Goal: Task Accomplishment & Management: Use online tool/utility

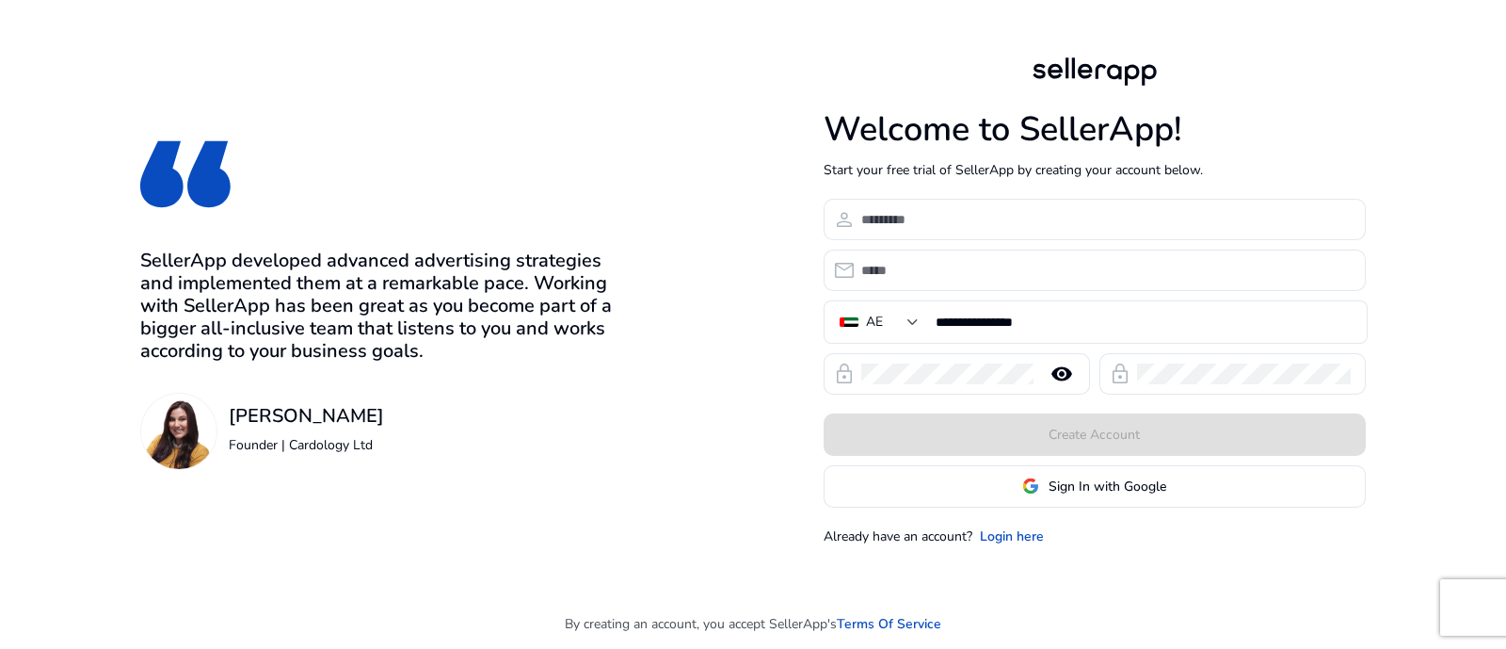
click at [1030, 479] on img at bounding box center [1030, 485] width 17 height 17
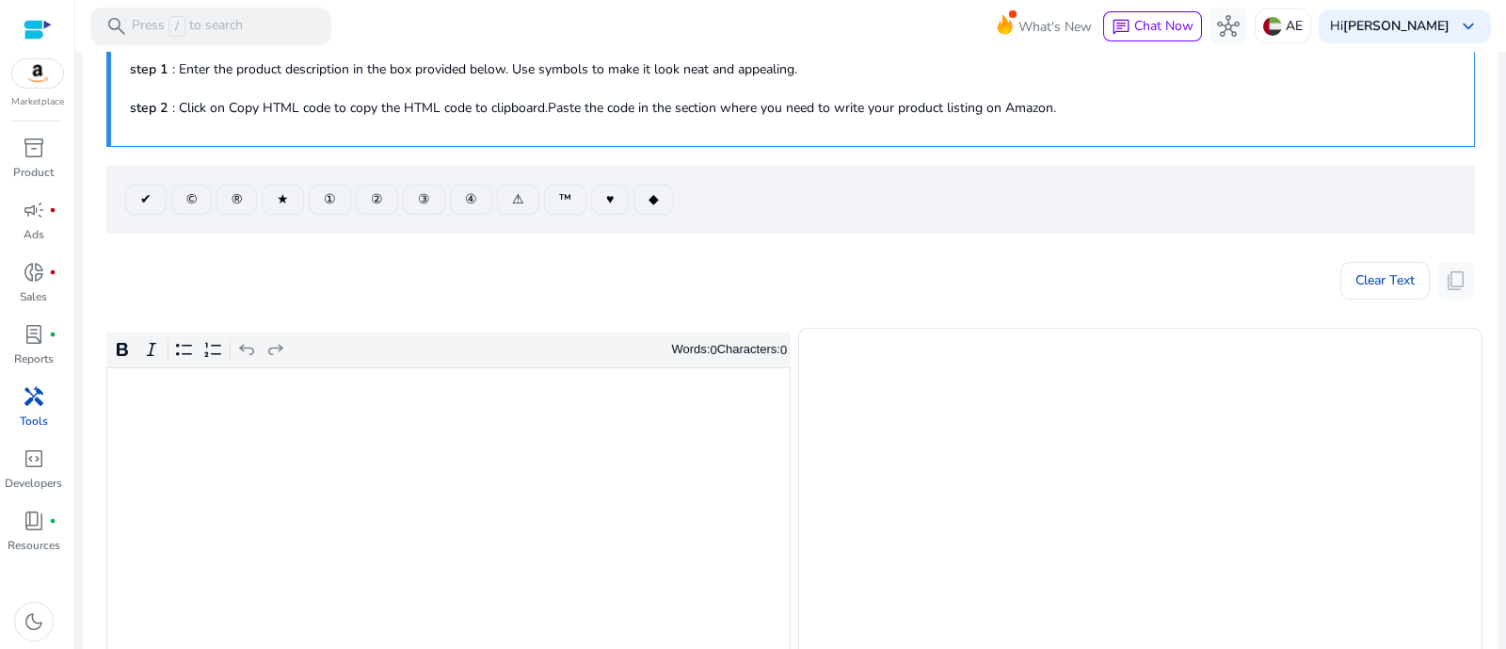
scroll to position [234, 0]
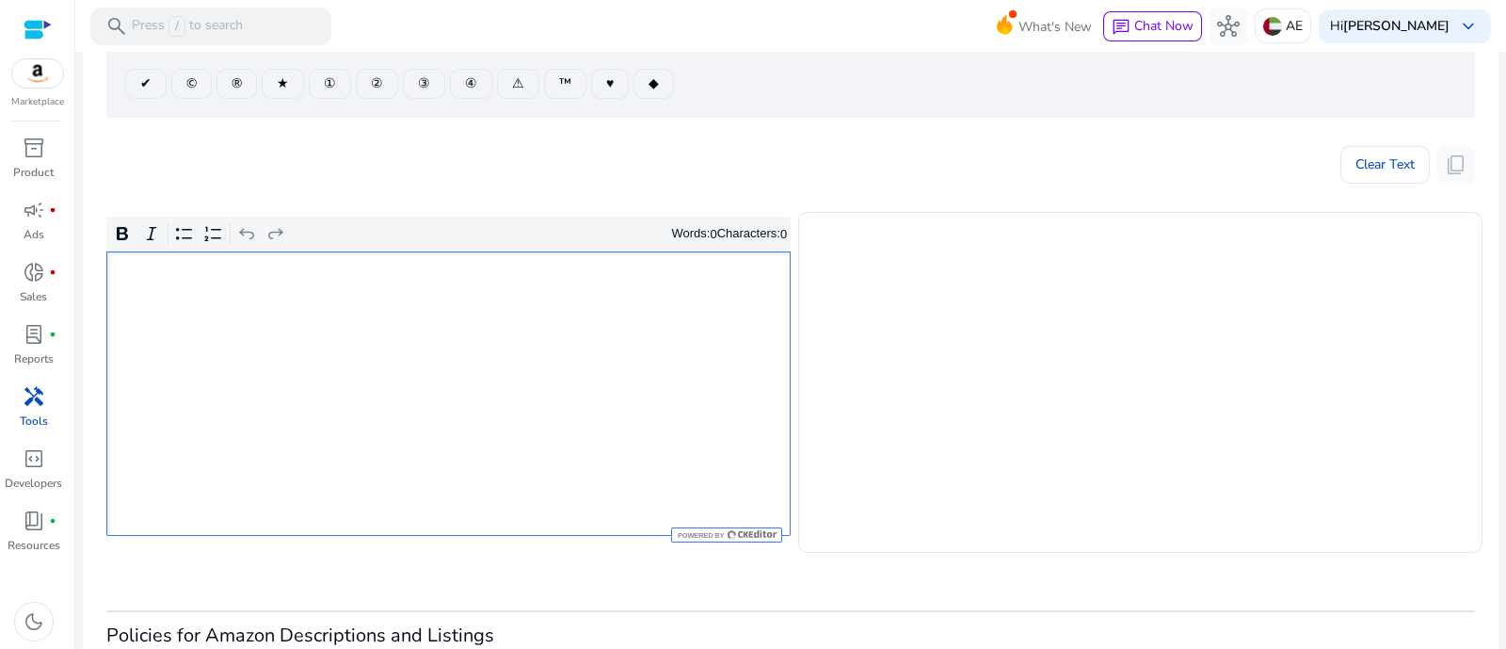
click at [521, 383] on div "Rich Text Editor. Editing area: main. Press Alt+0 for help." at bounding box center [448, 393] width 684 height 284
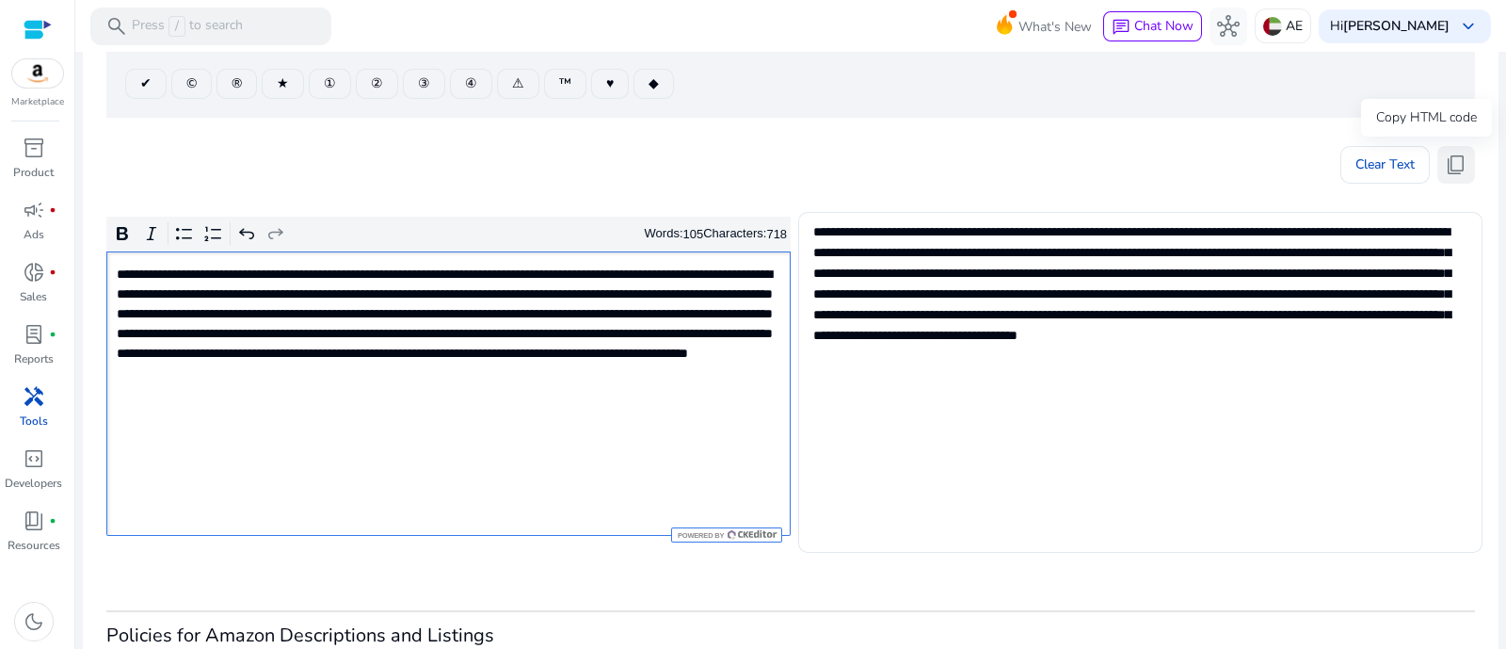
click at [1445, 158] on span "content_copy" at bounding box center [1456, 164] width 23 height 23
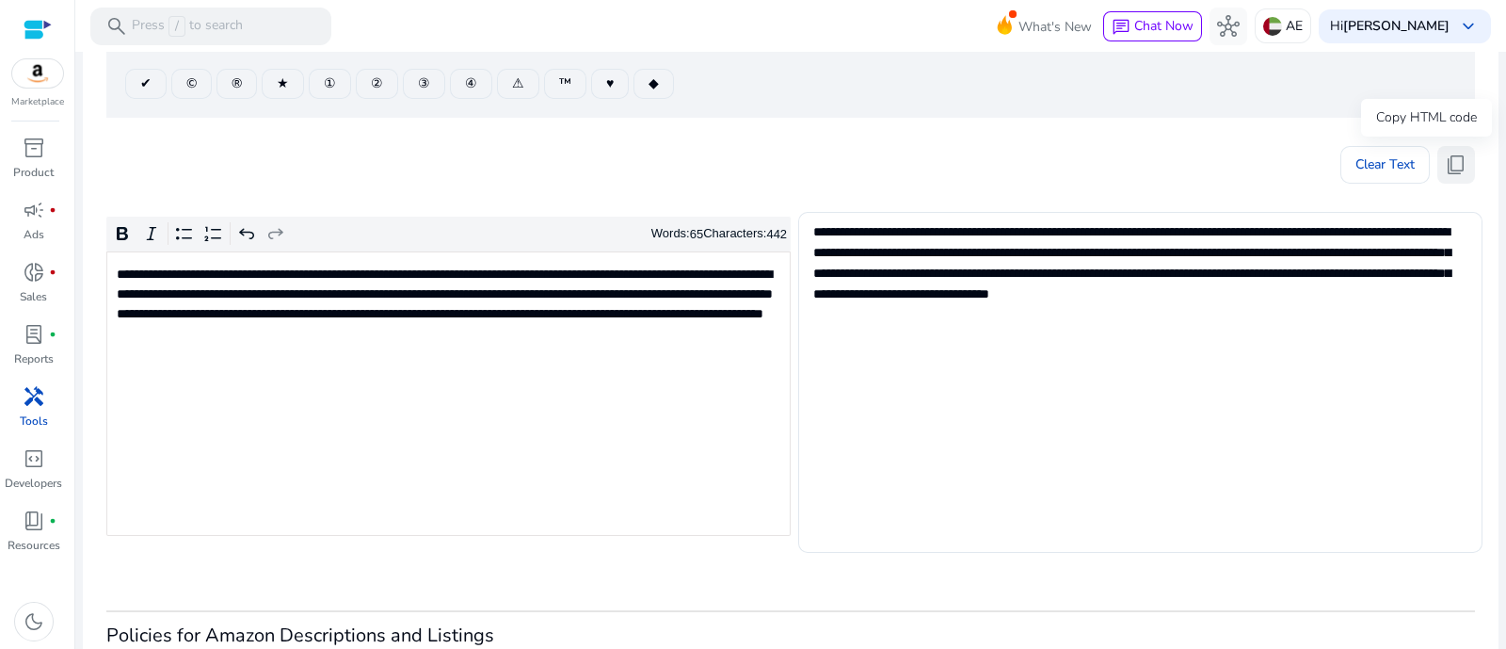
drag, startPoint x: 1457, startPoint y: 155, endPoint x: 1440, endPoint y: 170, distance: 23.4
click at [1455, 154] on span "content_copy" at bounding box center [1456, 164] width 23 height 23
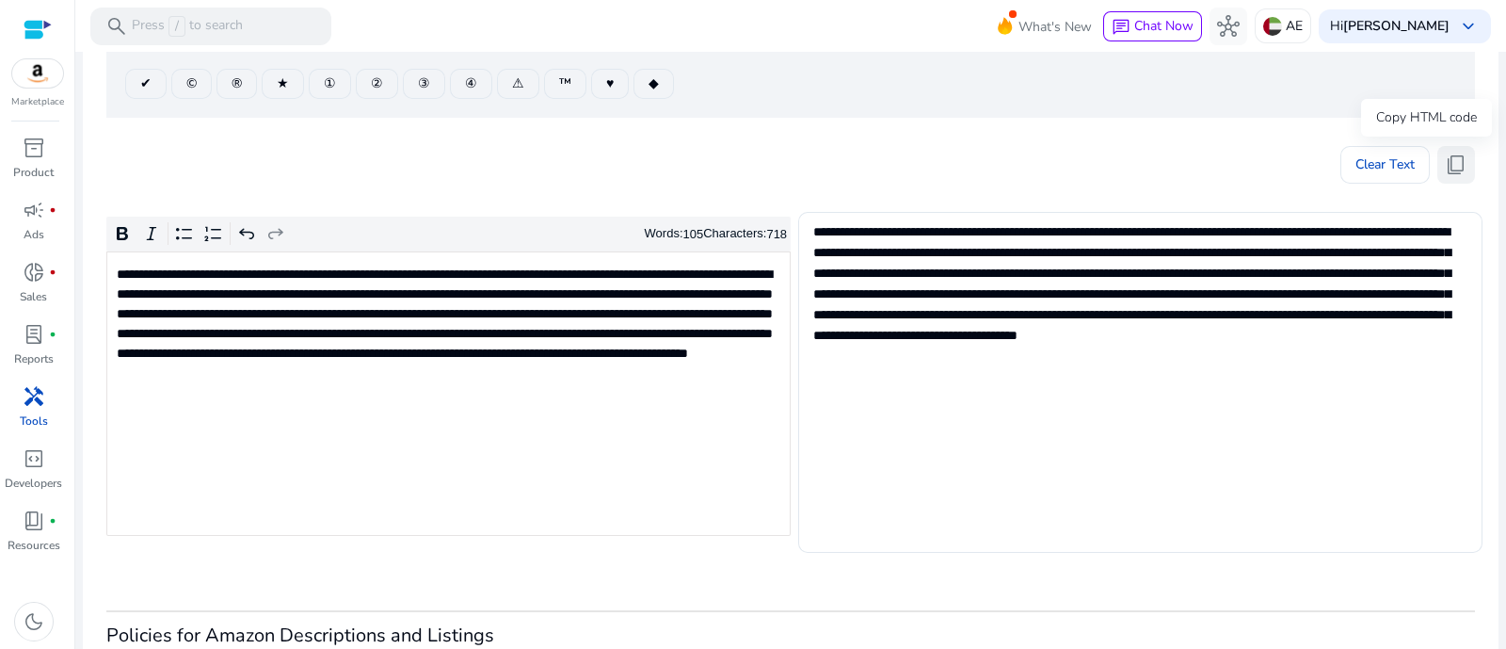
click at [1456, 153] on span "content_copy" at bounding box center [1456, 164] width 23 height 23
drag, startPoint x: 1459, startPoint y: 169, endPoint x: 970, endPoint y: 88, distance: 496.4
click at [1459, 169] on span "content_copy" at bounding box center [1456, 164] width 23 height 23
click at [1460, 169] on button "content_copy" at bounding box center [1457, 165] width 38 height 38
click at [1447, 167] on span "content_copy" at bounding box center [1456, 164] width 23 height 23
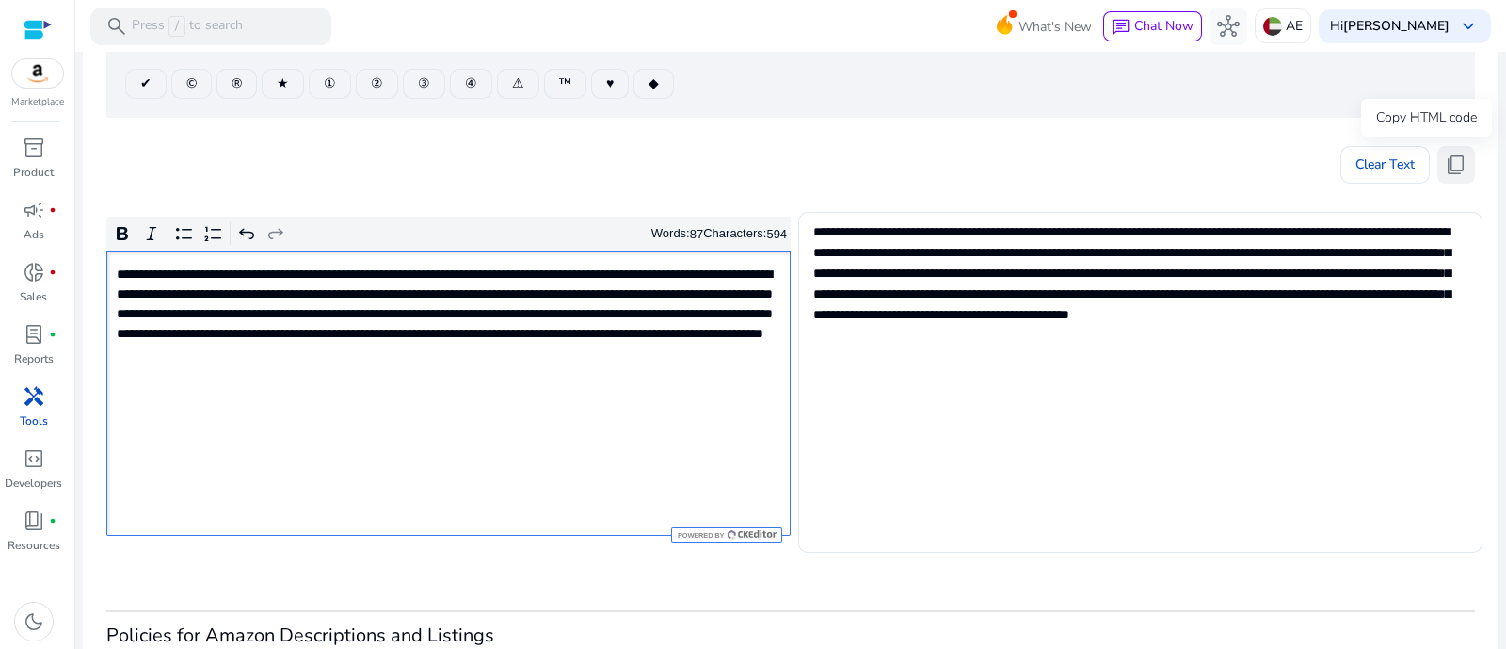
click at [1455, 162] on span "content_copy" at bounding box center [1456, 164] width 23 height 23
click at [1451, 162] on span "content_copy" at bounding box center [1456, 164] width 23 height 23
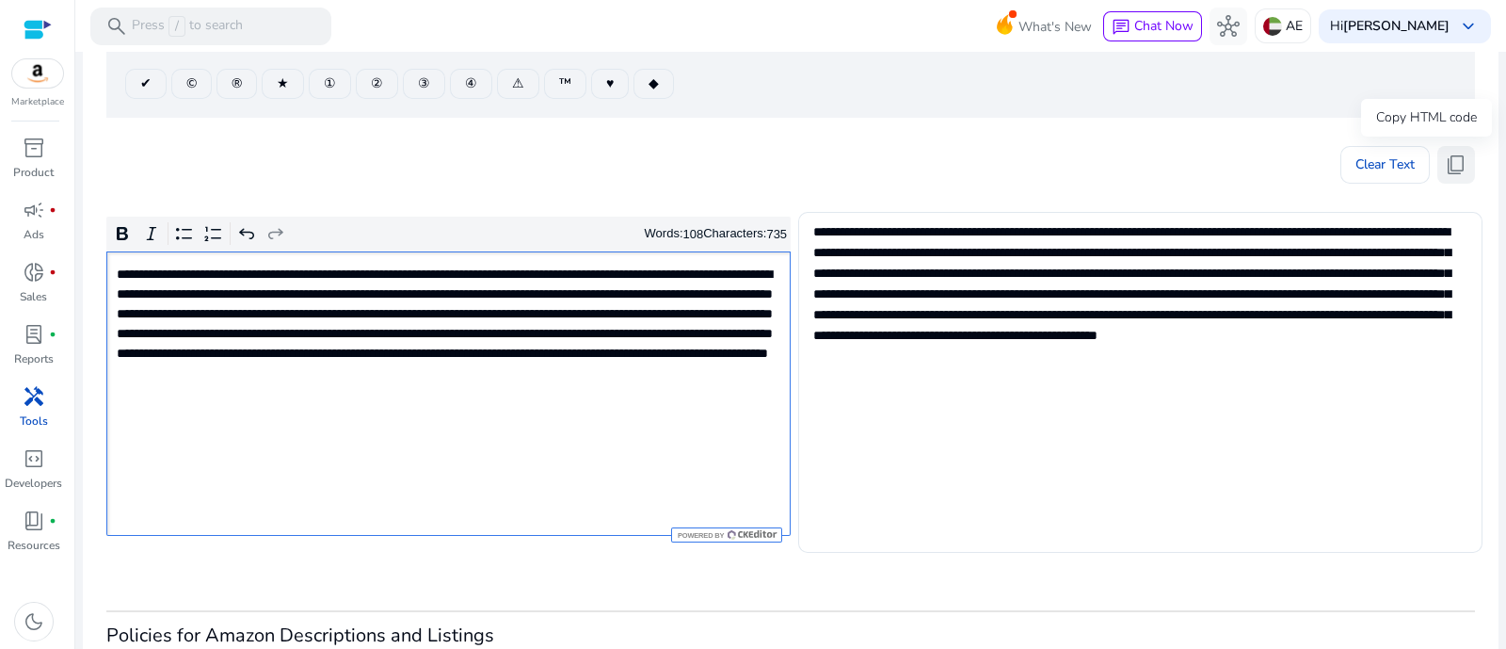
click at [1450, 153] on span "content_copy" at bounding box center [1456, 164] width 23 height 23
click at [1445, 168] on span "content_copy" at bounding box center [1456, 164] width 23 height 23
click at [1450, 155] on span "content_copy" at bounding box center [1456, 164] width 23 height 23
click at [1445, 160] on span "content_copy" at bounding box center [1456, 164] width 23 height 23
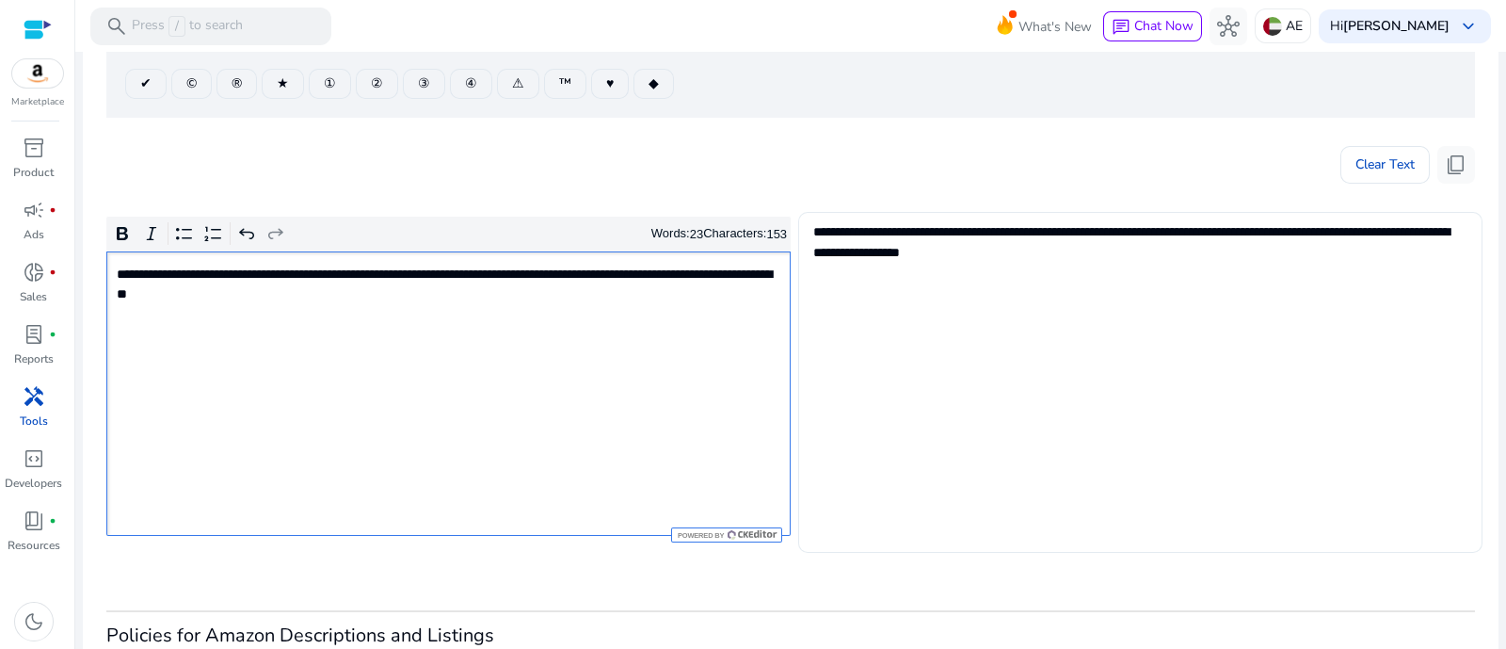
type textarea "**********"
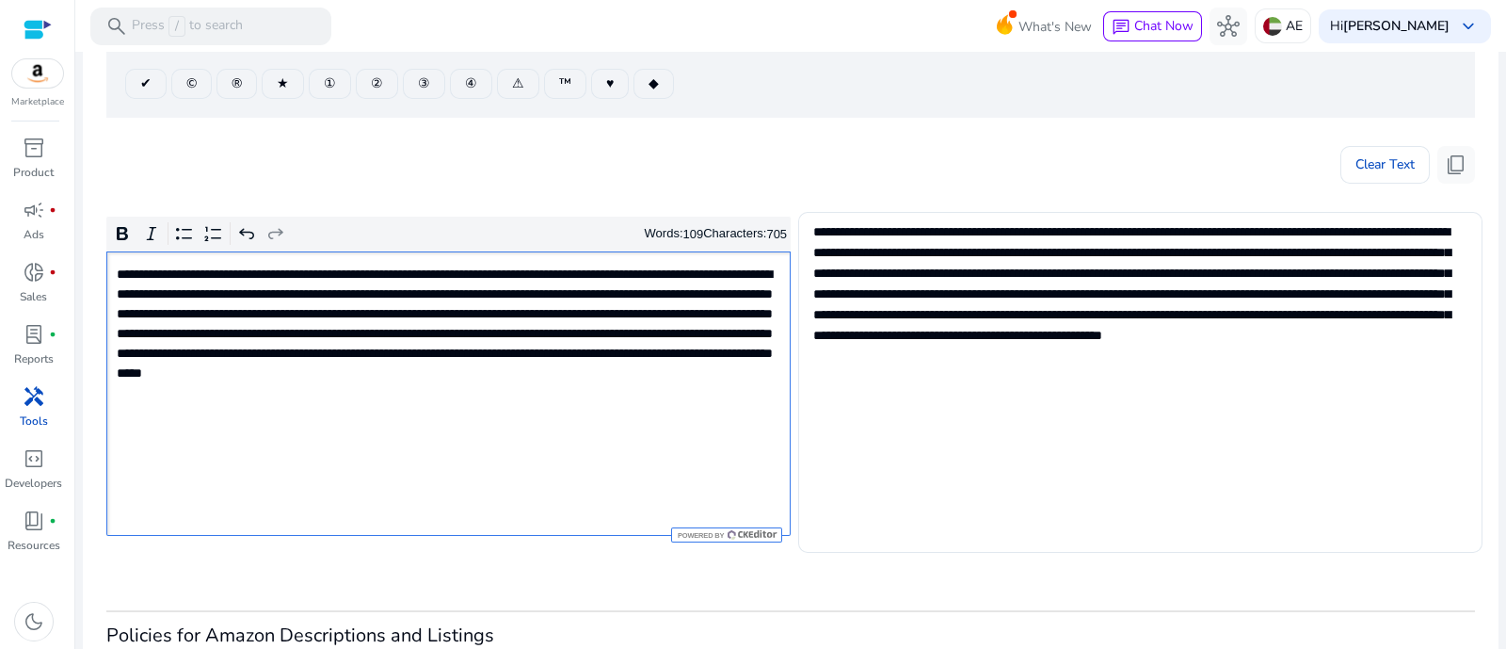
type textarea "**********"
click at [1457, 153] on span "content_copy" at bounding box center [1456, 164] width 23 height 23
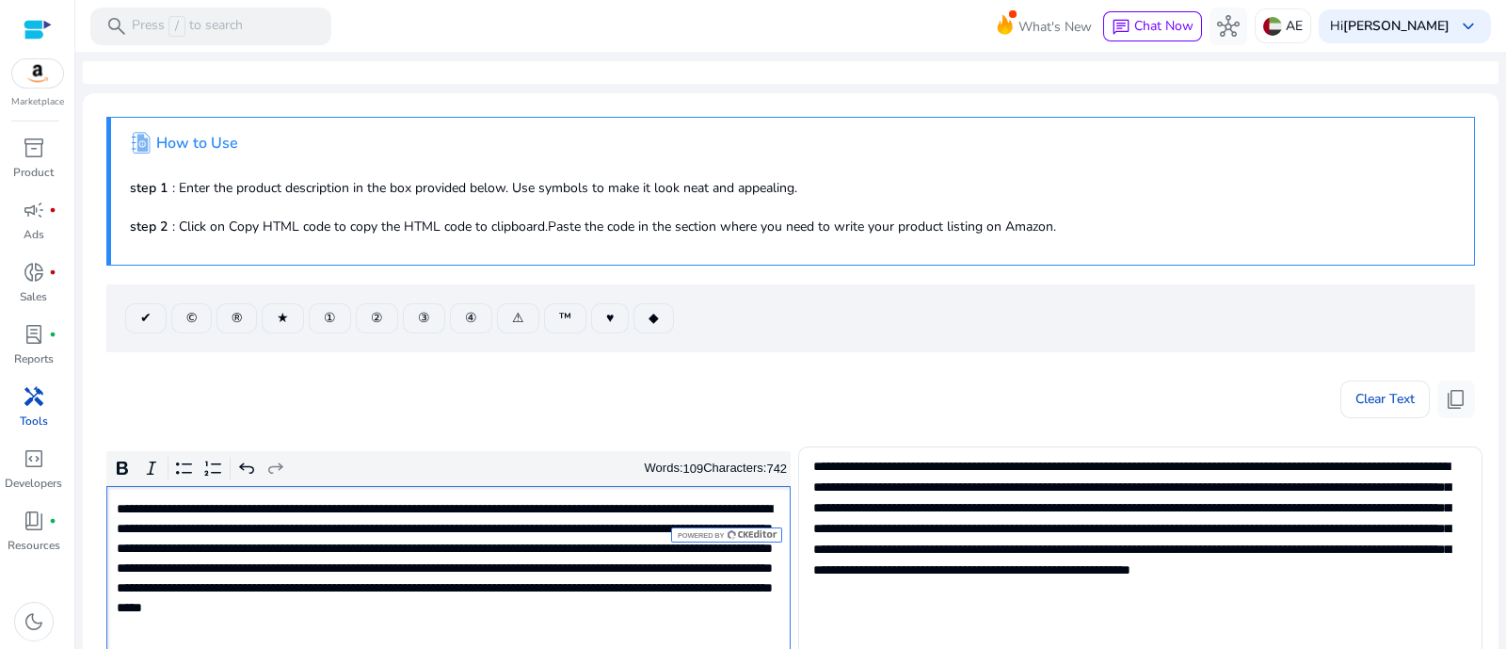
scroll to position [234, 0]
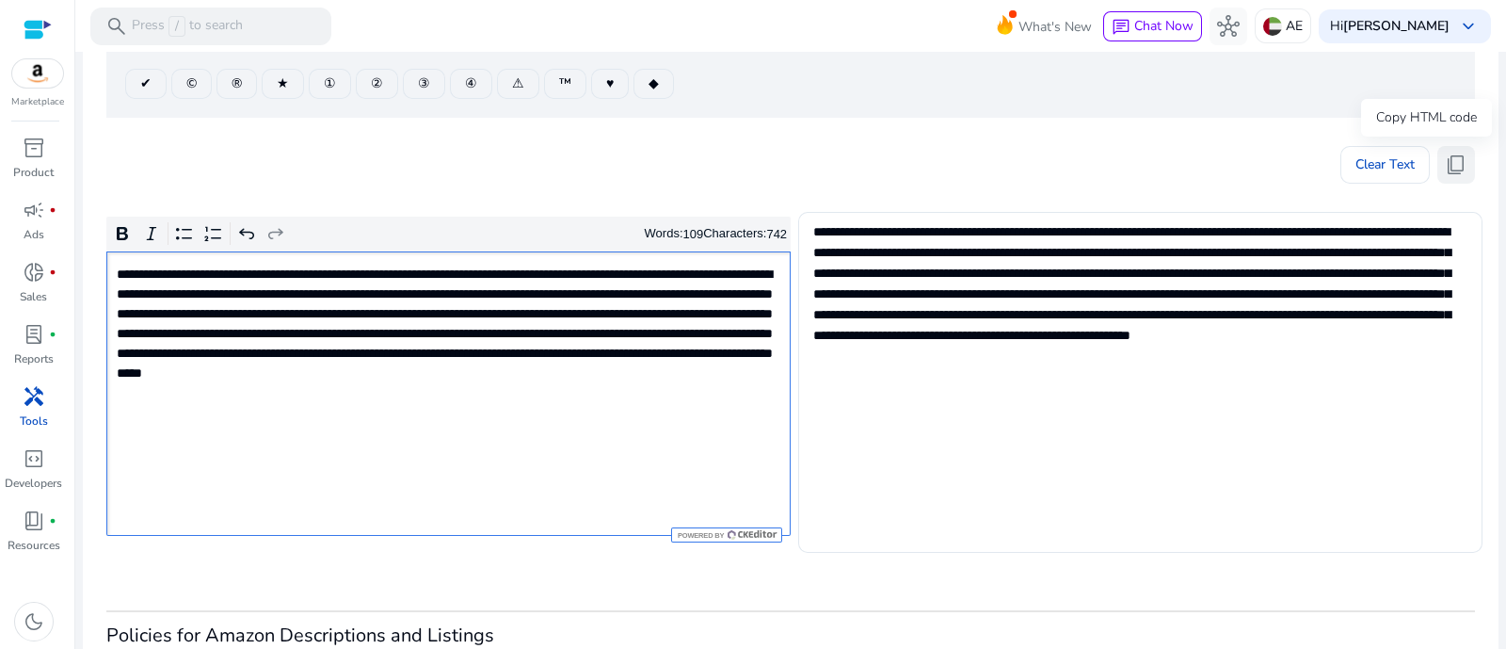
click at [1460, 171] on button "content_copy" at bounding box center [1457, 165] width 38 height 38
click at [1458, 162] on span "content_copy" at bounding box center [1456, 164] width 23 height 23
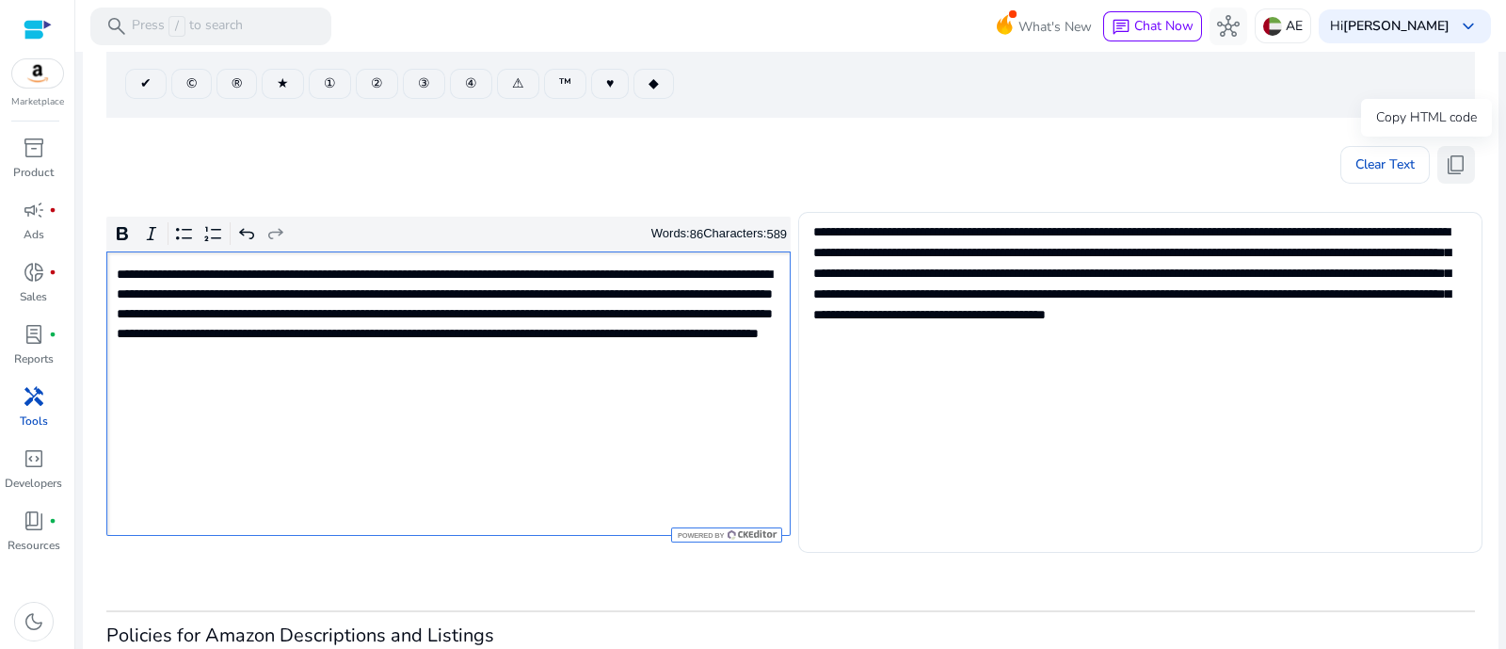
click at [1445, 153] on span "content_copy" at bounding box center [1456, 164] width 23 height 23
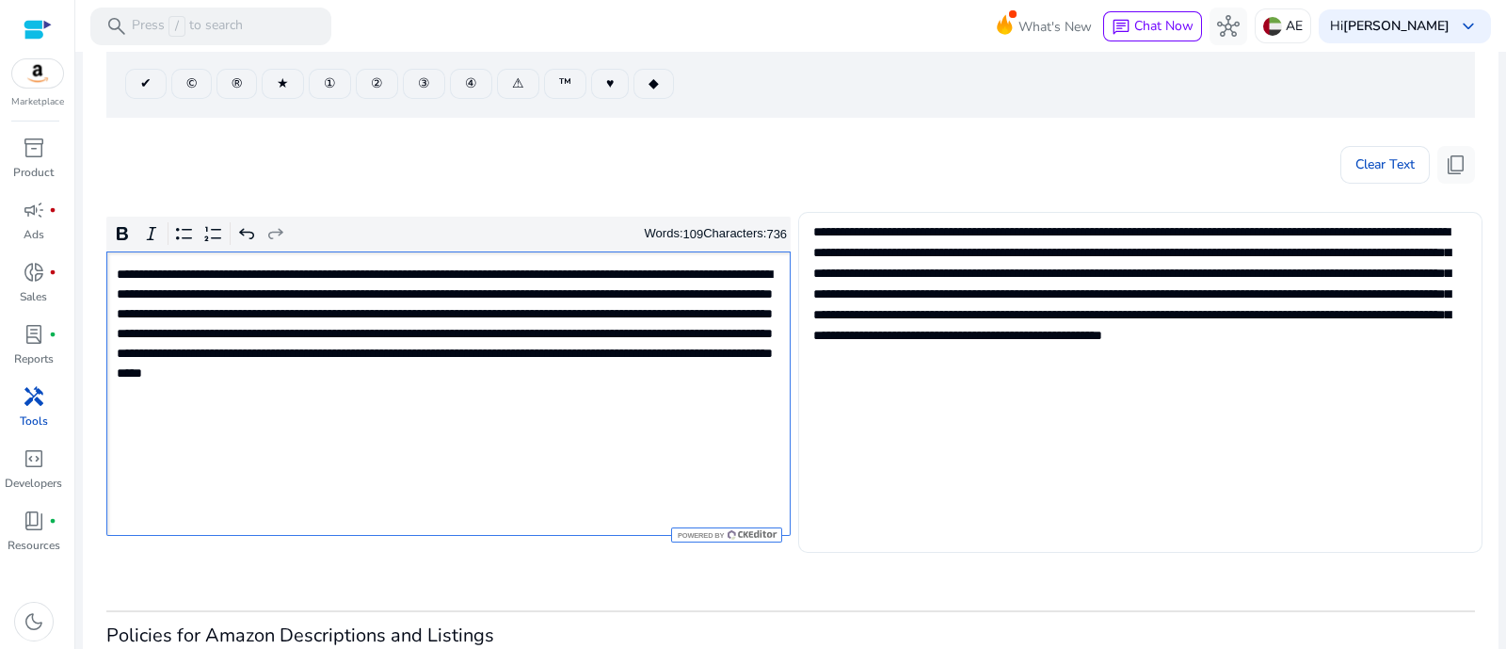
type textarea "**********"
click at [1438, 168] on button "content_copy" at bounding box center [1457, 165] width 38 height 38
